Goal: Task Accomplishment & Management: Complete application form

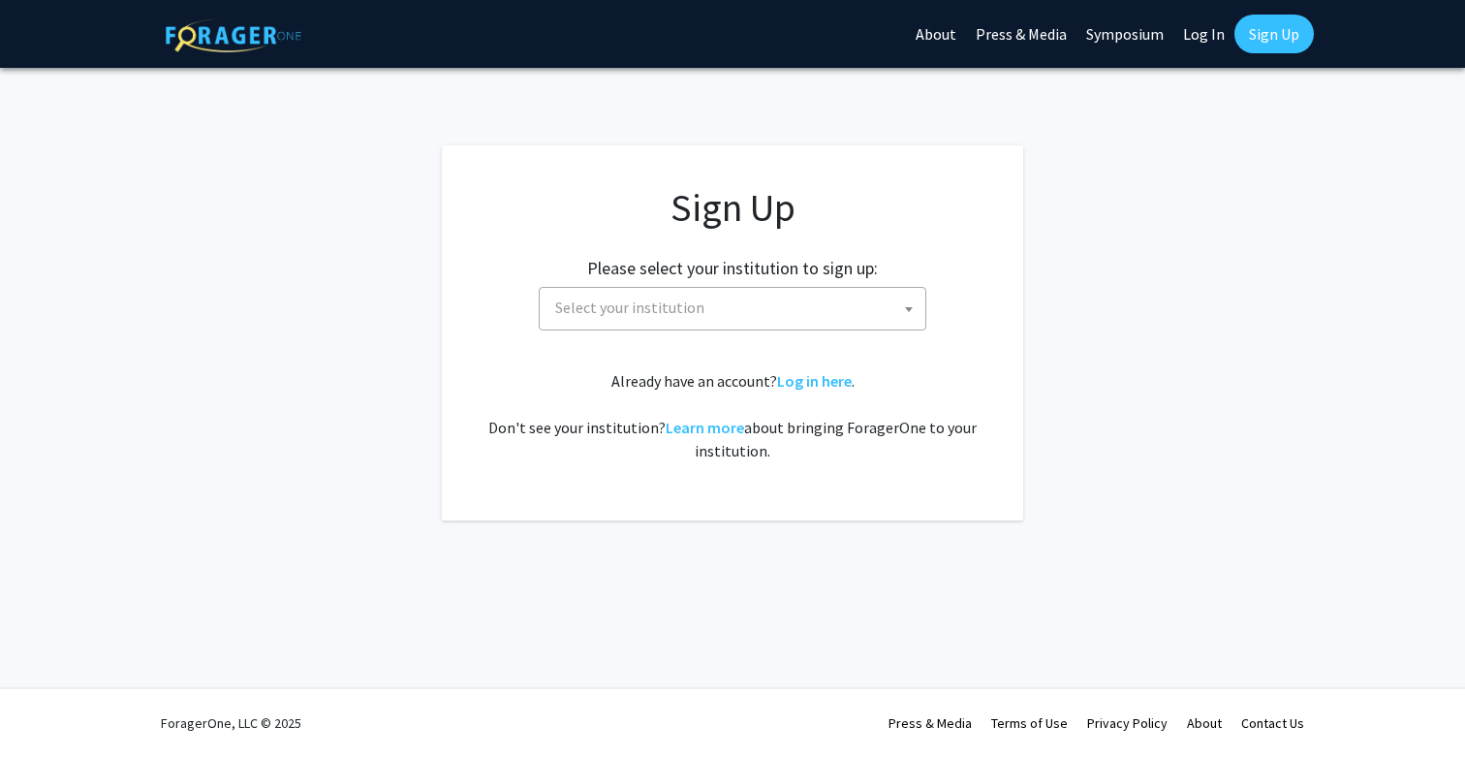
click at [745, 299] on span "Select your institution" at bounding box center [737, 308] width 378 height 40
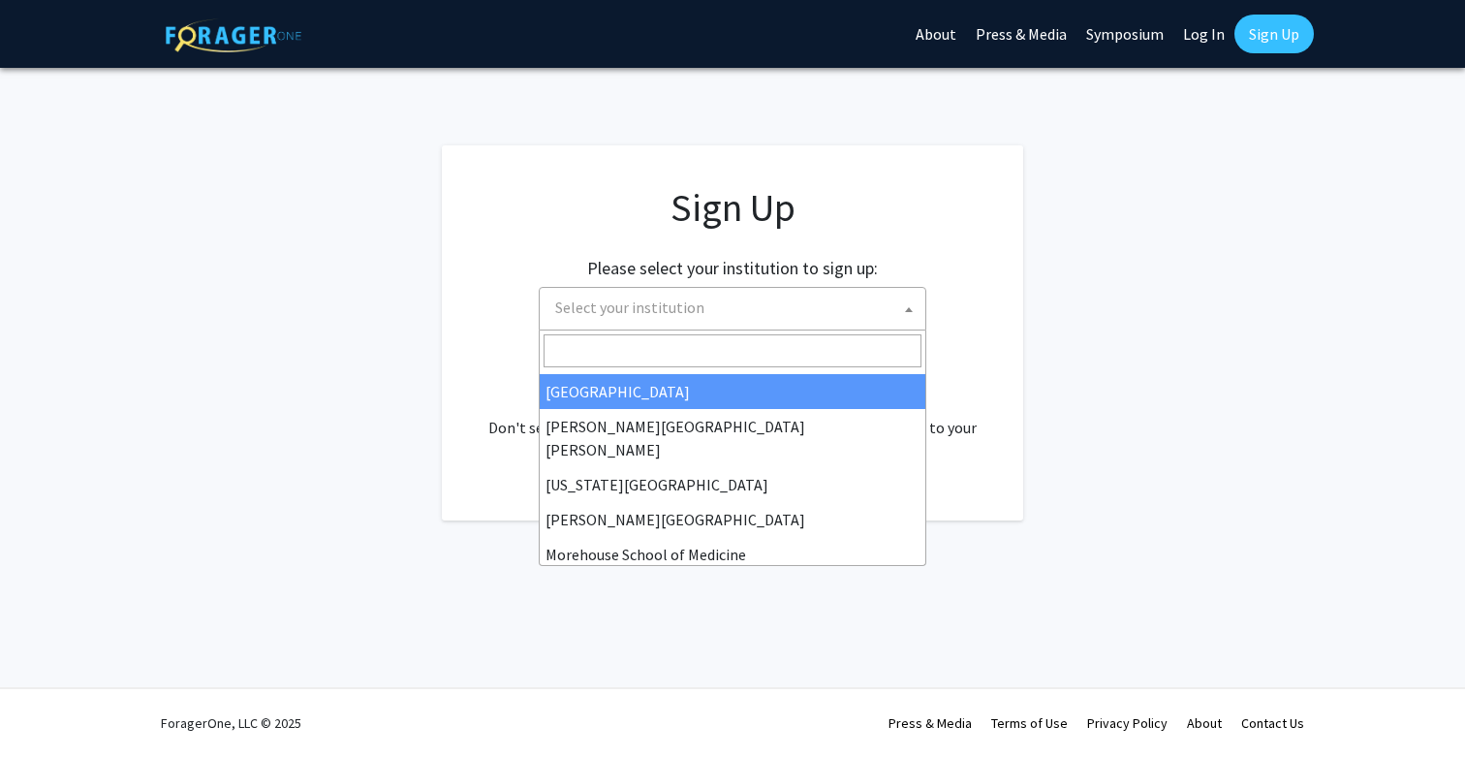
scroll to position [358, 0]
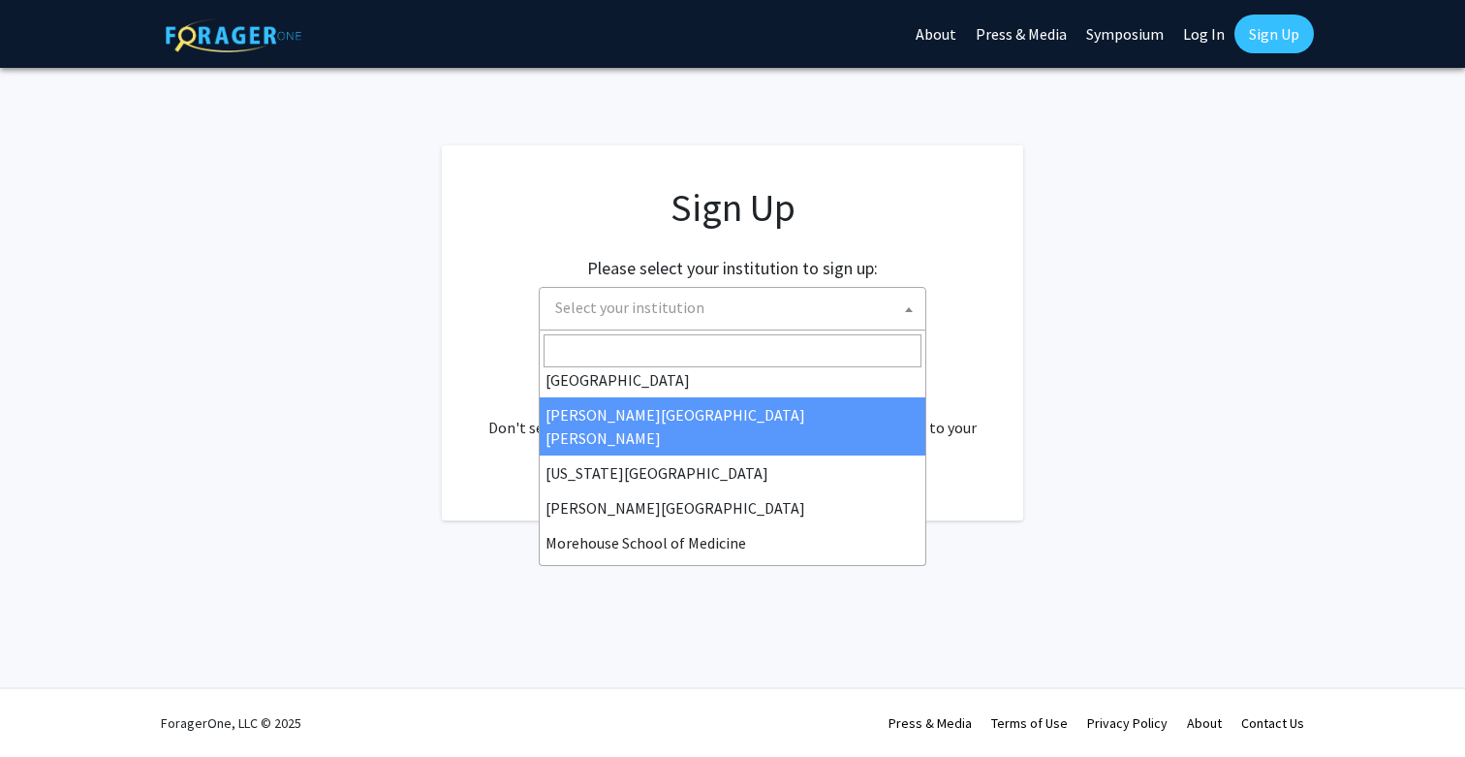
select select "1"
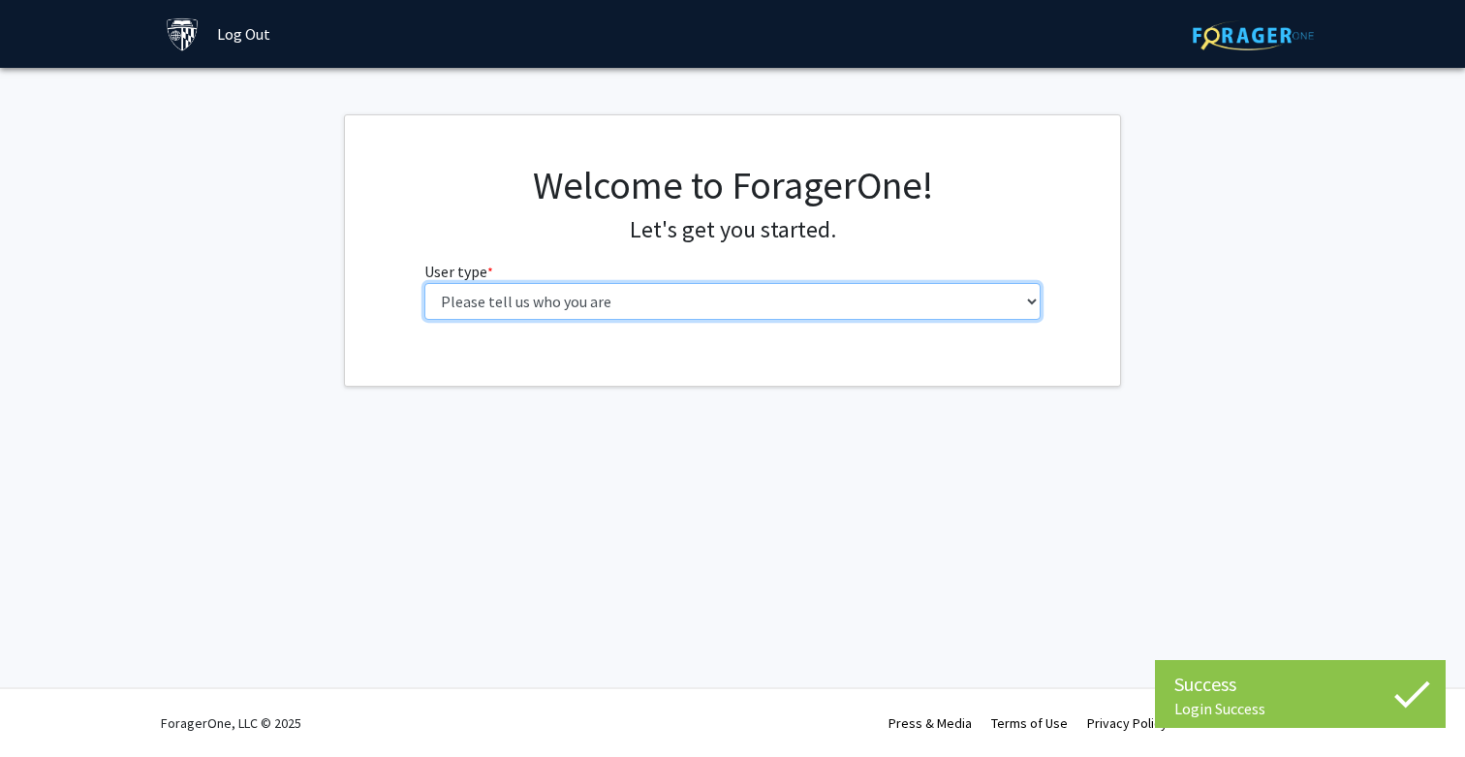
click at [842, 289] on select "Please tell us who you are Undergraduate Student Master's Student Doctoral Cand…" at bounding box center [732, 301] width 617 height 37
select select "1: undergrad"
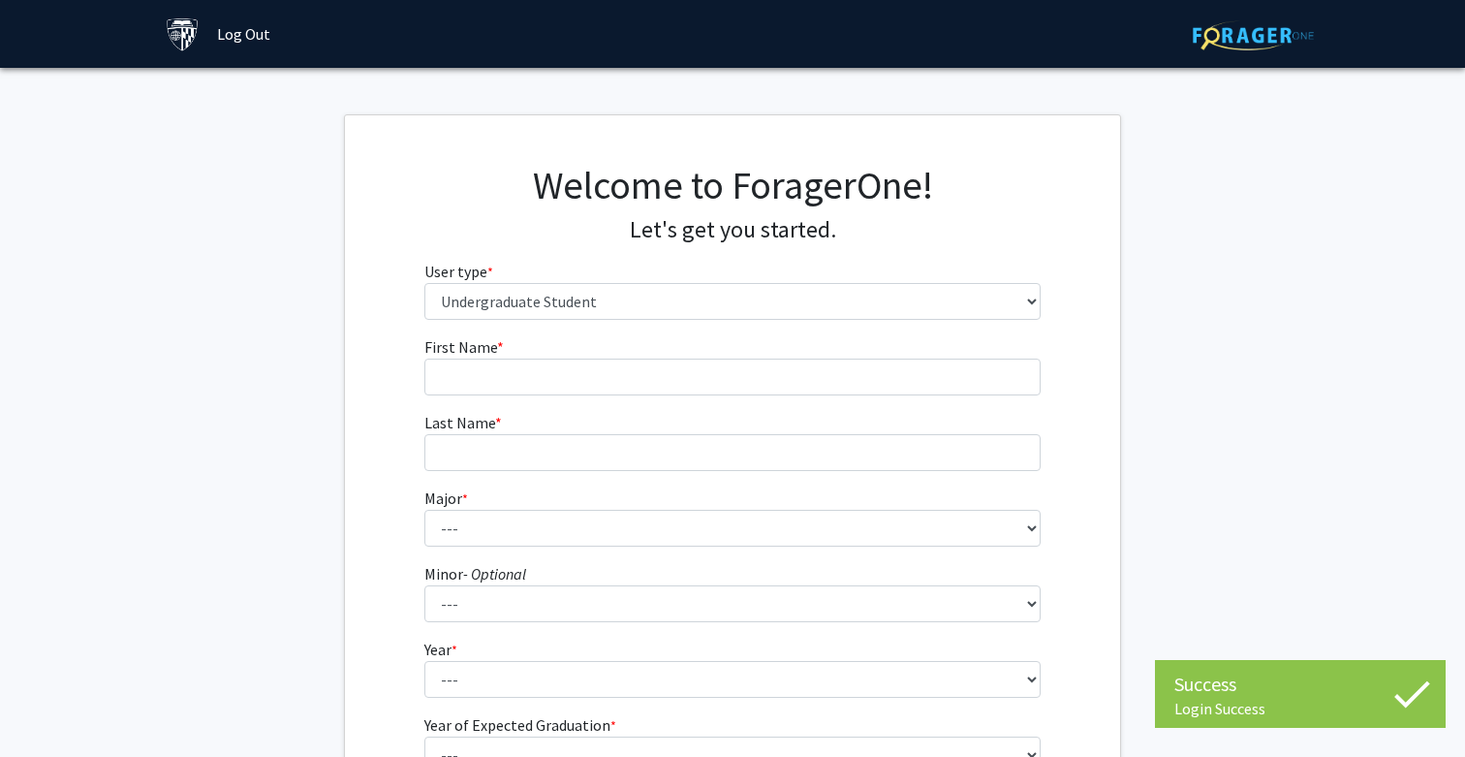
click at [912, 399] on form "First Name * required Last Name * required Major * required --- Africana Studie…" at bounding box center [732, 571] width 617 height 473
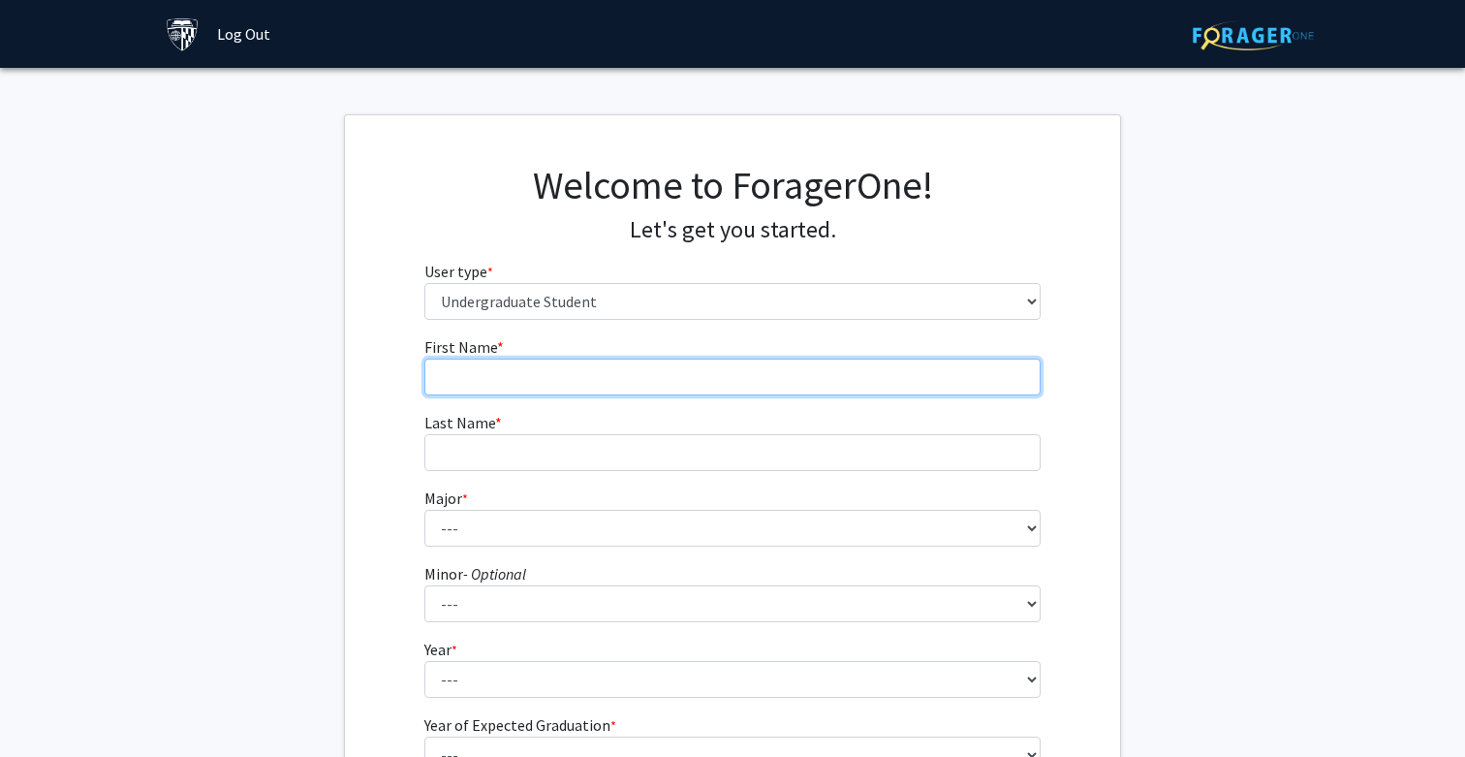
click at [926, 390] on input "First Name * required" at bounding box center [732, 377] width 617 height 37
type input "[PERSON_NAME]"
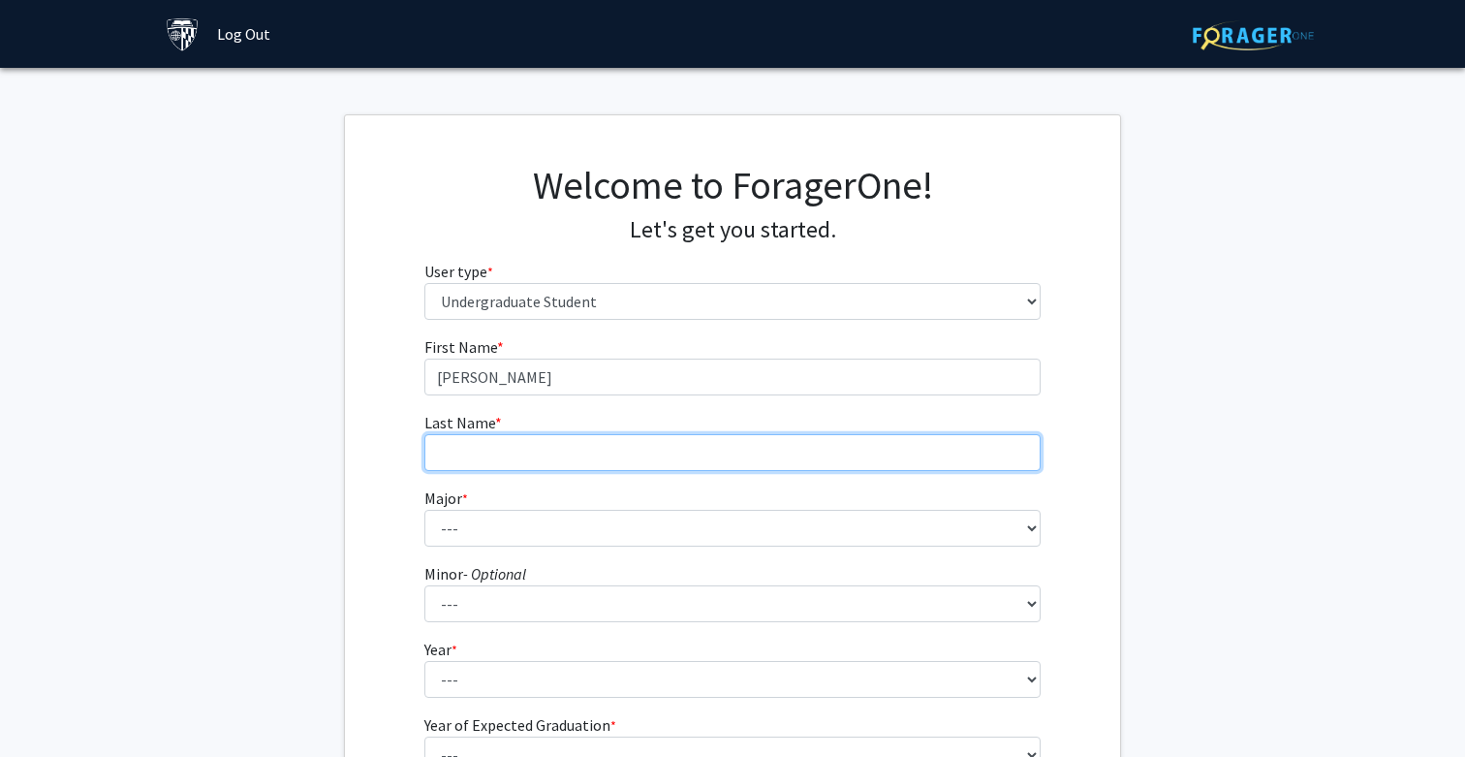
click at [825, 435] on input "Last Name * required" at bounding box center [732, 452] width 617 height 37
type input "Hijam"
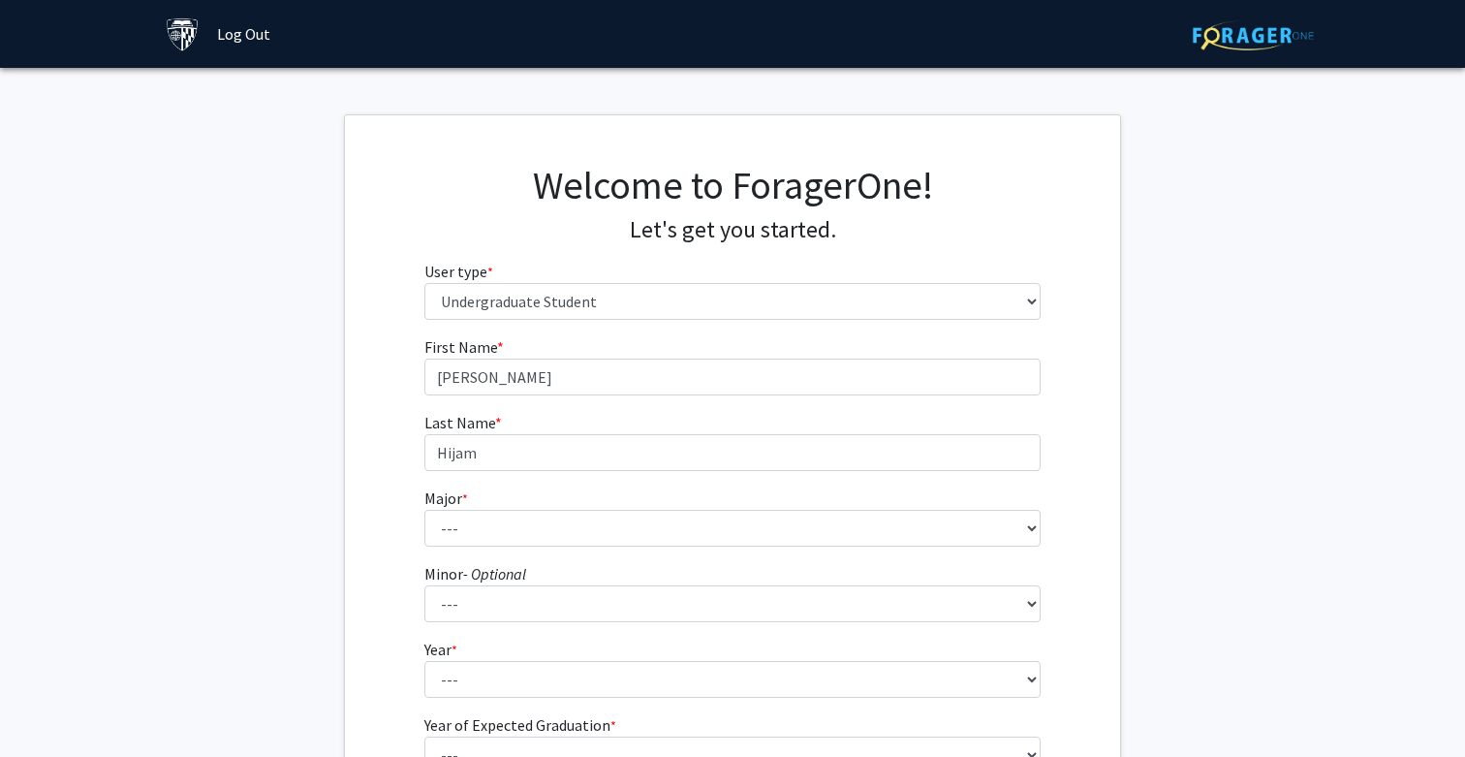
click at [726, 547] on form "First Name * required [PERSON_NAME] Last Name * required Hijam Major * required…" at bounding box center [732, 571] width 617 height 473
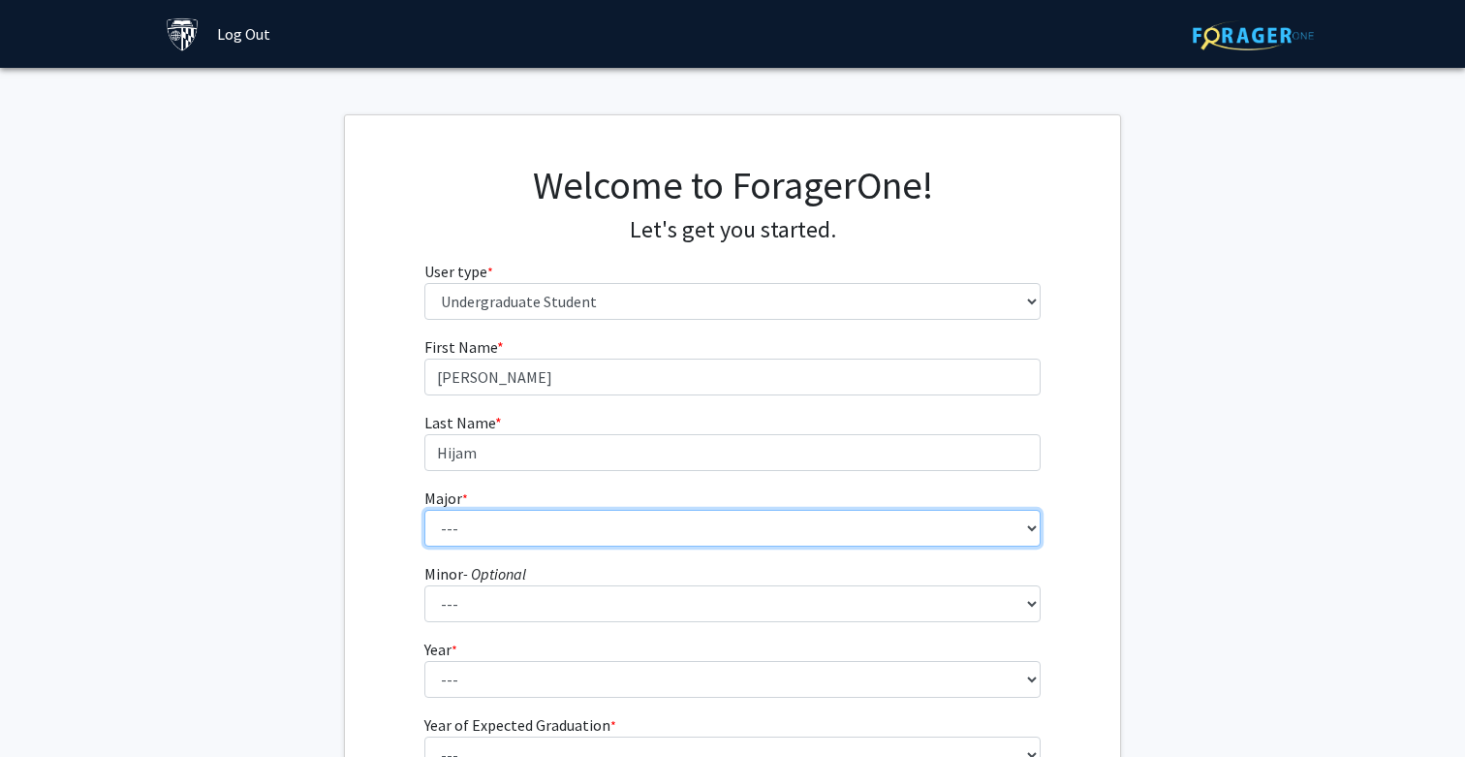
click at [737, 541] on select "--- Africana Studies Anthropology Applied Mathematics & Statistics Archaeology …" at bounding box center [732, 528] width 617 height 37
select select "9: 24"
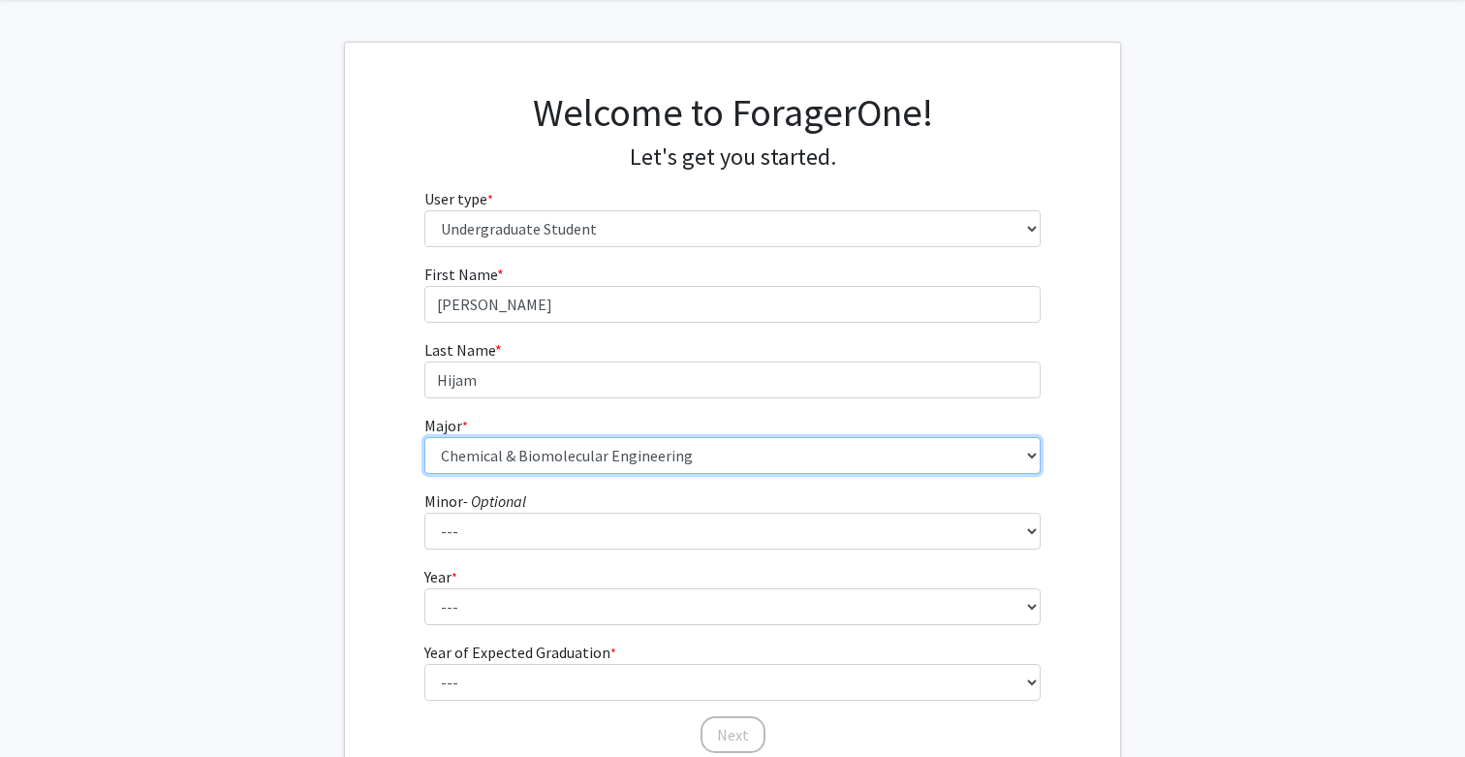
scroll to position [112, 0]
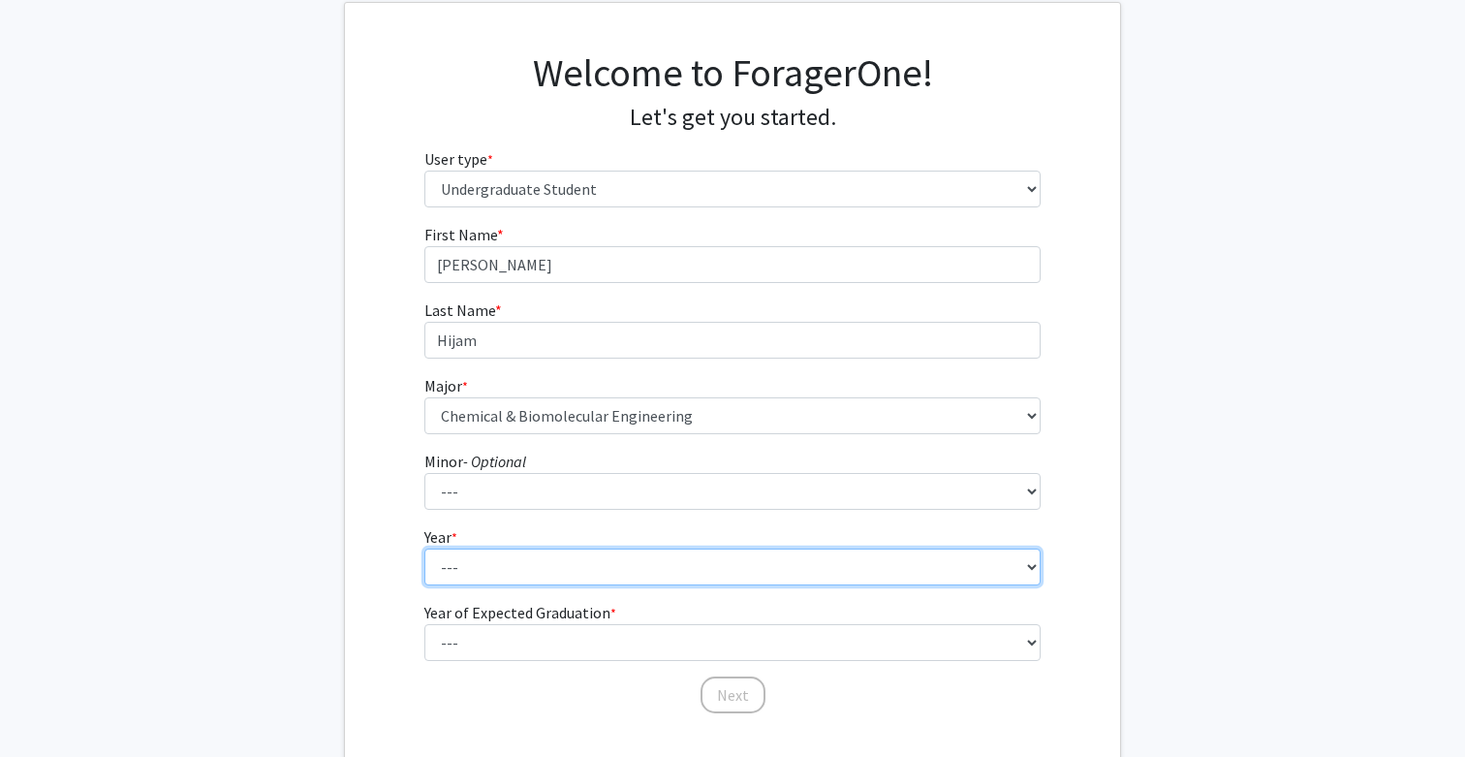
click at [895, 556] on select "--- First-year Sophomore Junior Senior Postbaccalaureate Certificate" at bounding box center [732, 567] width 617 height 37
select select "1: first-year"
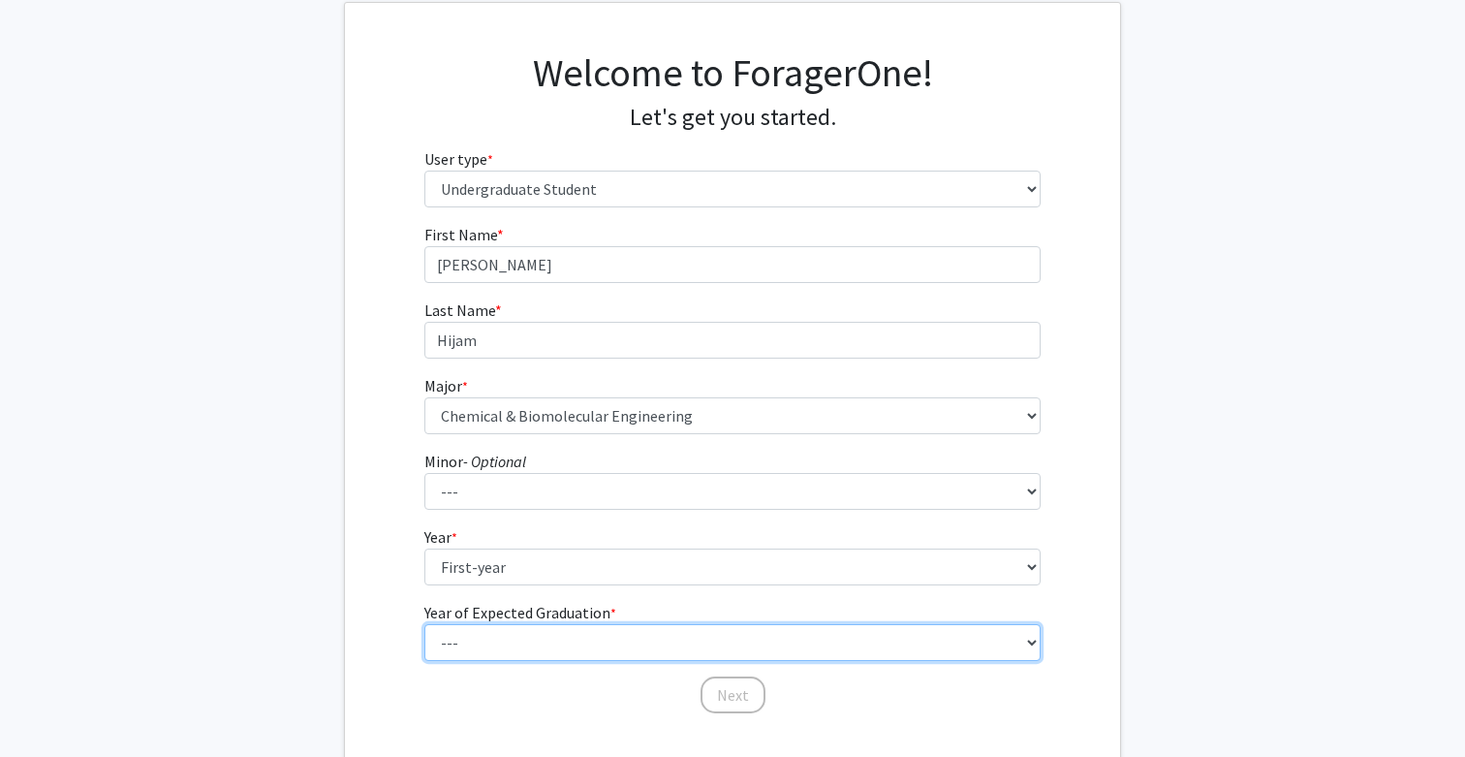
click at [900, 644] on select "--- 2025 2026 2027 2028 2029 2030 2031 2032 2033 2034" at bounding box center [732, 642] width 617 height 37
select select "5: 2029"
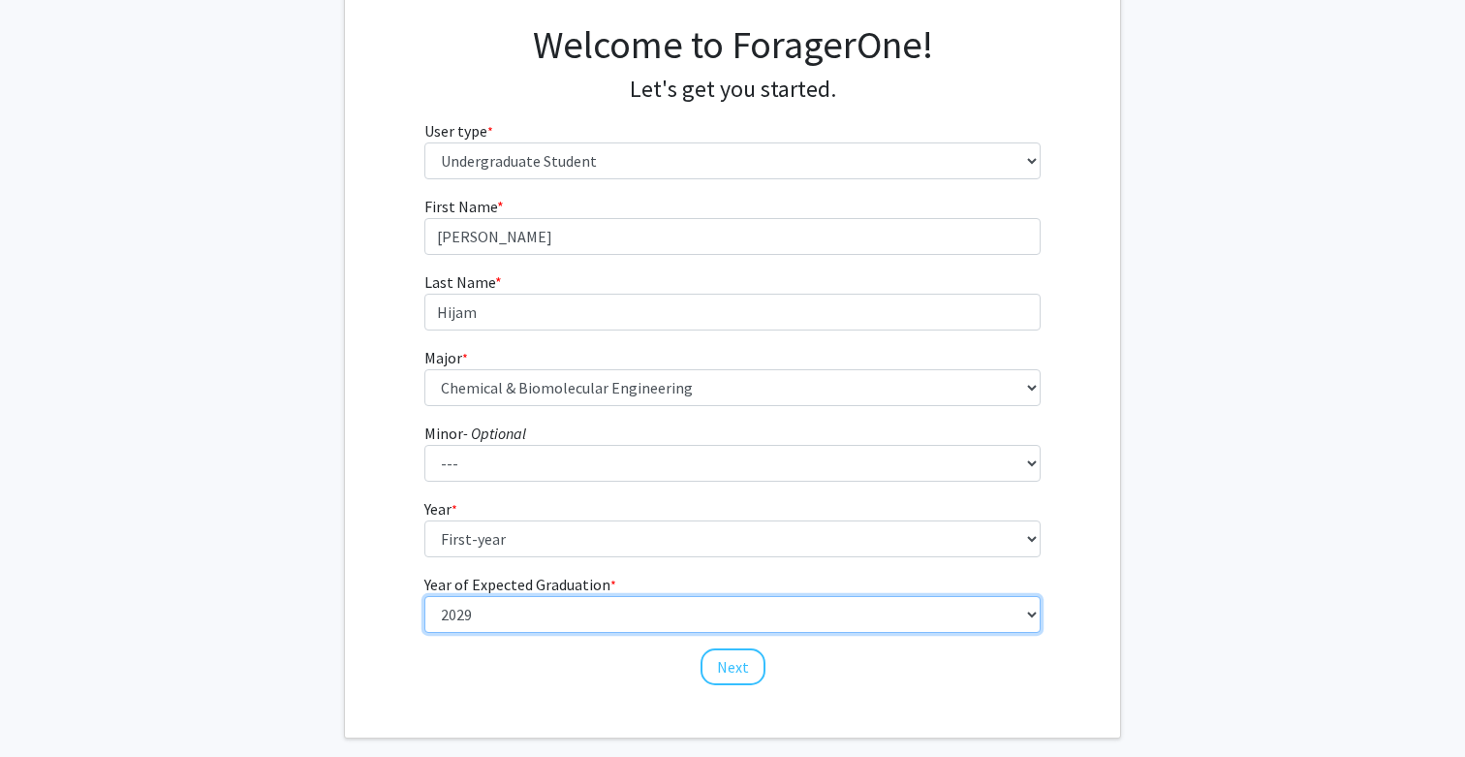
scroll to position [166, 0]
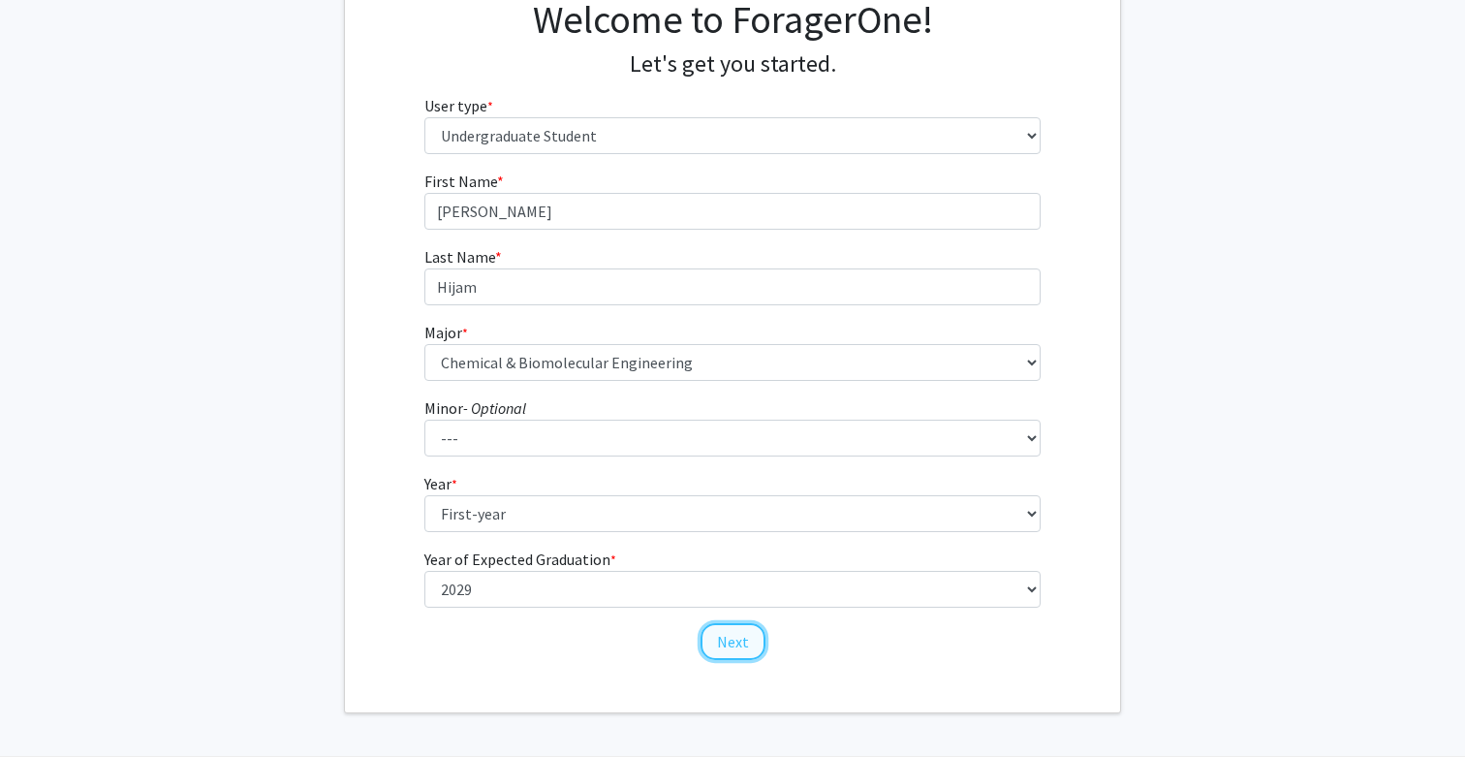
click at [749, 646] on button "Next" at bounding box center [733, 641] width 65 height 37
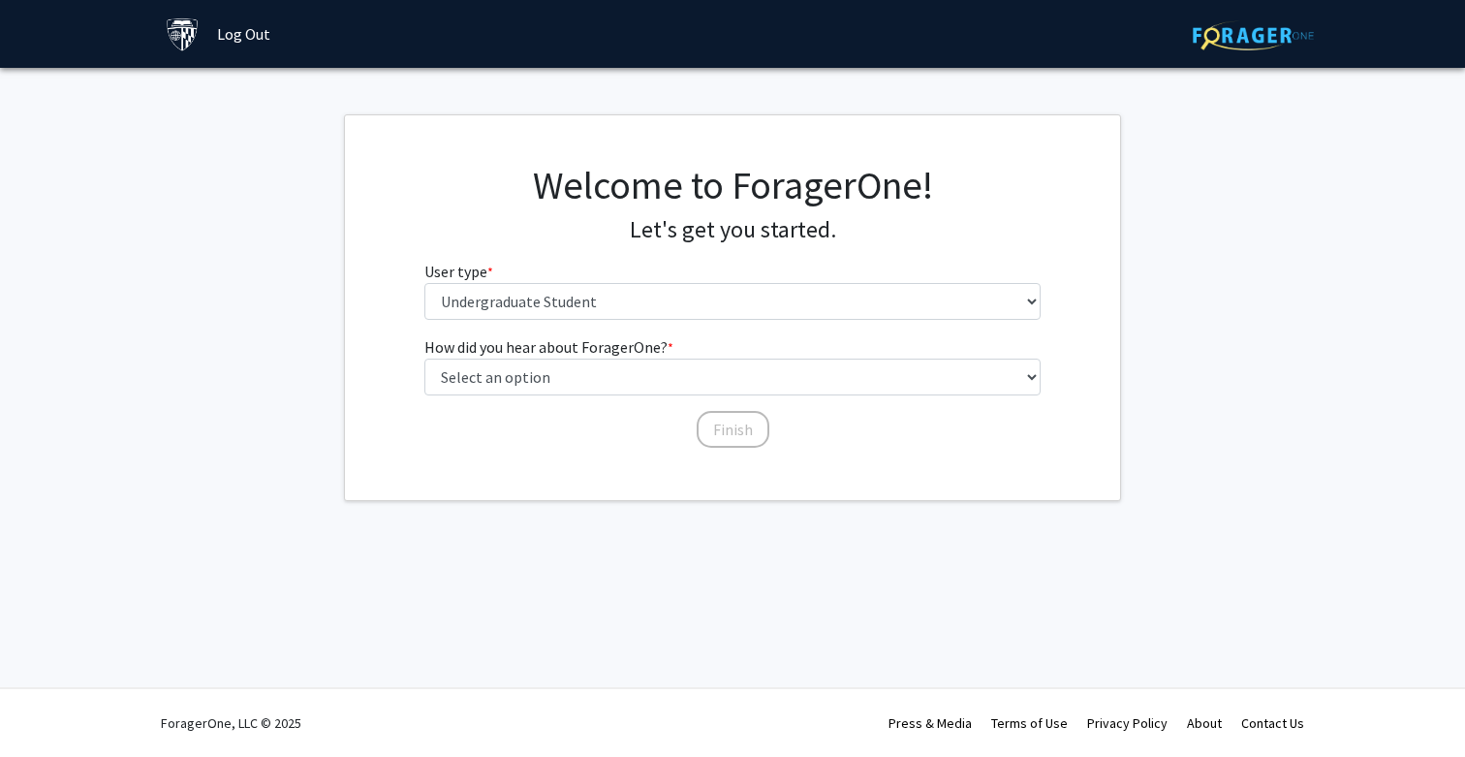
scroll to position [0, 0]
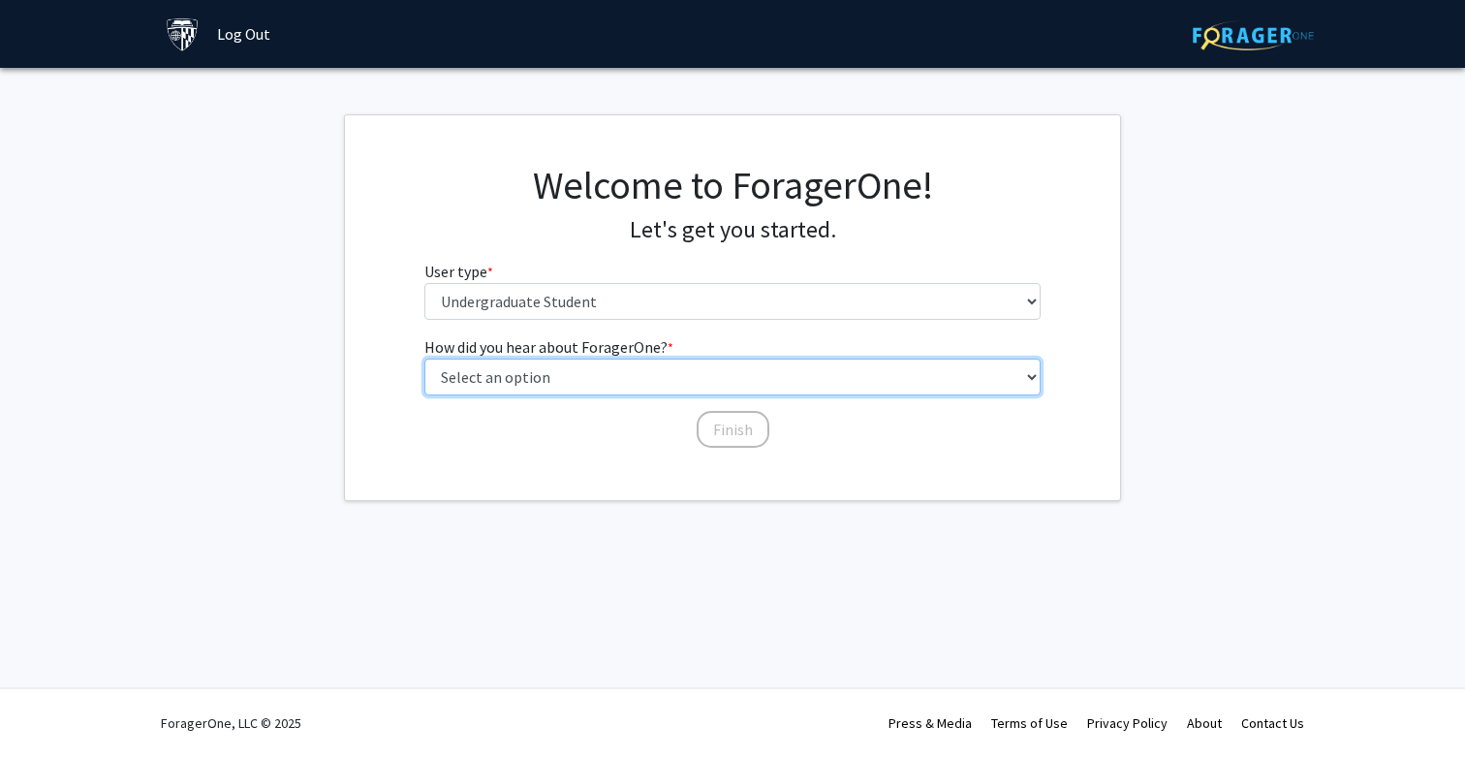
click at [762, 385] on select "Select an option Peer/student recommendation Faculty/staff recommendation Unive…" at bounding box center [732, 377] width 617 height 37
click at [763, 370] on select "Select an option Peer/student recommendation Faculty/staff recommendation Unive…" at bounding box center [732, 377] width 617 height 37
select select "4: university_email"
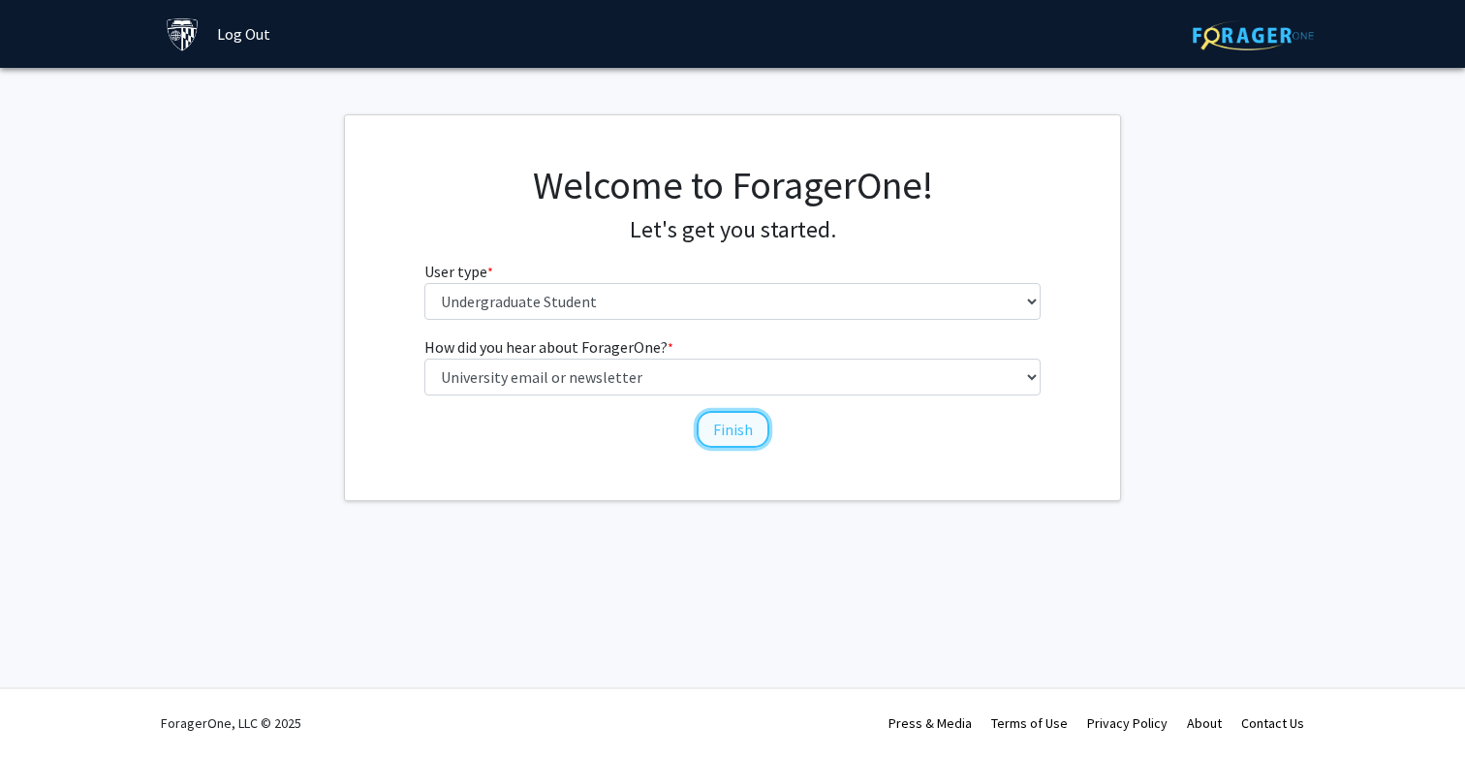
click at [744, 424] on button "Finish" at bounding box center [733, 429] width 73 height 37
